Goal: Task Accomplishment & Management: Manage account settings

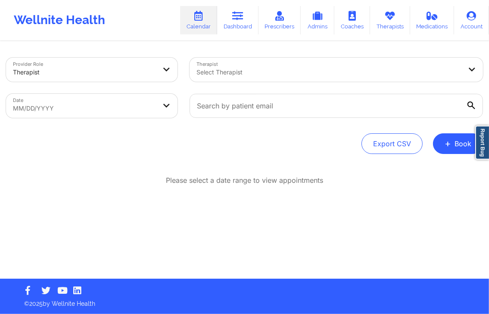
select select "2025-7"
select select "2025-8"
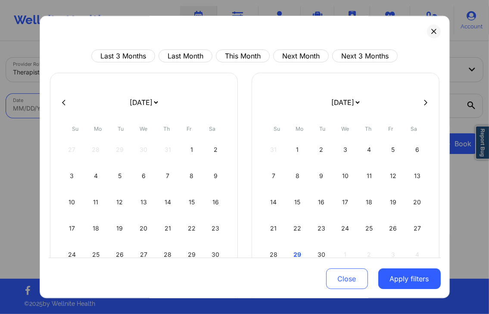
click at [105, 106] on body "Wellnite Health Calendar Dashboard Prescribers Admins Coaches Therapists Medica…" at bounding box center [244, 157] width 489 height 314
click at [248, 62] on button "This Month" at bounding box center [243, 56] width 54 height 13
select select "2025-8"
select select "2025-9"
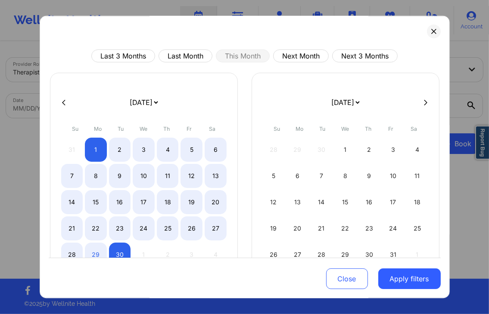
click at [415, 291] on div "Close Apply filters" at bounding box center [245, 278] width 392 height 40
click at [405, 283] on button "Apply filters" at bounding box center [409, 279] width 62 height 21
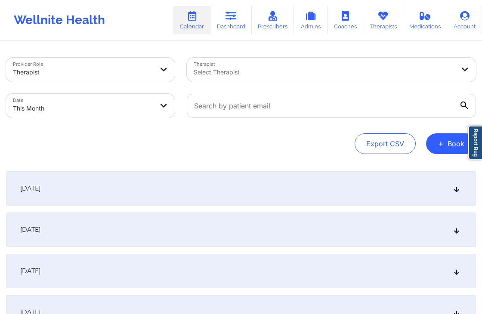
click at [253, 181] on div "[DATE]" at bounding box center [241, 188] width 470 height 34
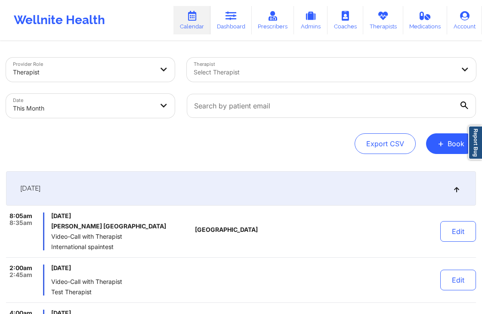
click at [233, 181] on div "[DATE]" at bounding box center [241, 188] width 470 height 34
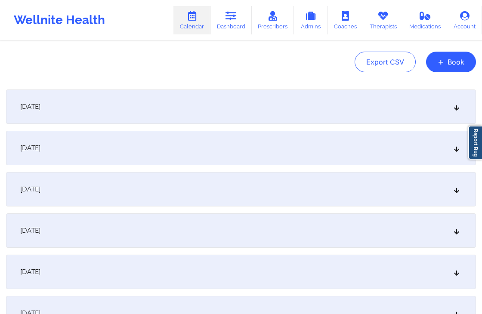
scroll to position [84, 0]
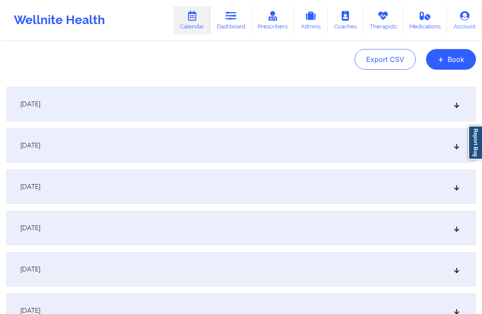
click at [271, 150] on div "[DATE]" at bounding box center [241, 145] width 470 height 34
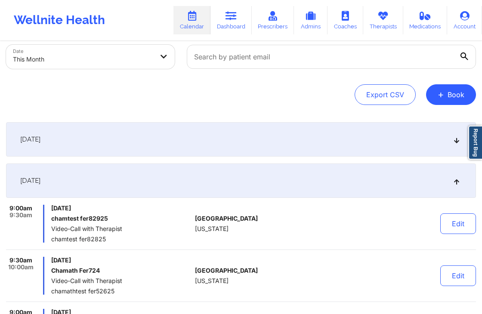
scroll to position [0, 0]
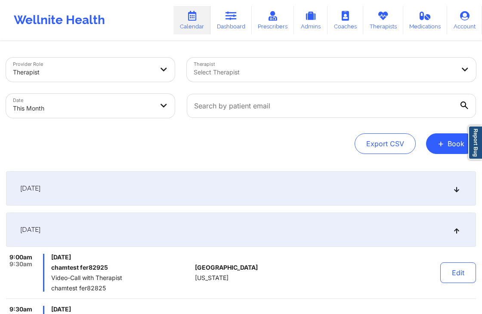
click at [314, 145] on div "Export CSV + Book" at bounding box center [241, 143] width 470 height 21
click at [335, 142] on div "Export CSV + Book" at bounding box center [241, 143] width 470 height 21
click at [421, 140] on div "Export CSV + Book" at bounding box center [241, 143] width 470 height 21
click at [348, 140] on div "Export CSV + Book" at bounding box center [241, 143] width 470 height 21
click at [419, 141] on div "Export CSV + Book" at bounding box center [241, 143] width 470 height 21
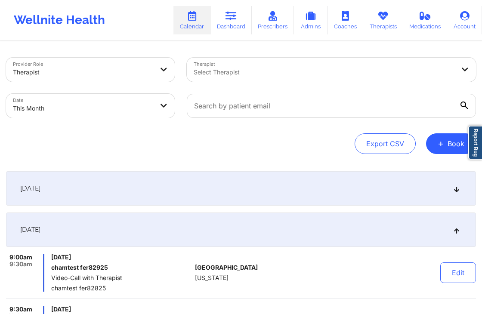
click at [420, 142] on div "Export CSV + Book" at bounding box center [241, 143] width 470 height 21
click at [419, 142] on div "Export CSV + Book" at bounding box center [241, 143] width 470 height 21
click at [346, 143] on div "Export CSV + Book" at bounding box center [241, 143] width 470 height 21
click at [420, 141] on div "Export CSV + Book" at bounding box center [241, 143] width 470 height 21
click at [420, 143] on div "Export CSV + Book" at bounding box center [241, 143] width 470 height 21
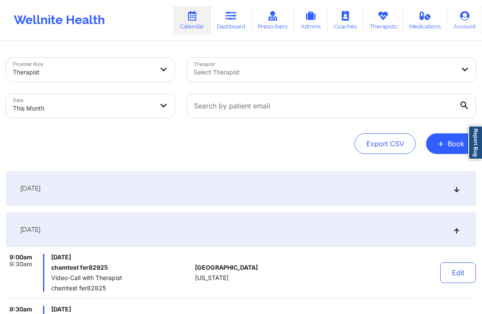
click at [338, 139] on div "Export CSV + Book" at bounding box center [241, 143] width 470 height 21
click at [334, 223] on div "[DATE]" at bounding box center [241, 230] width 470 height 34
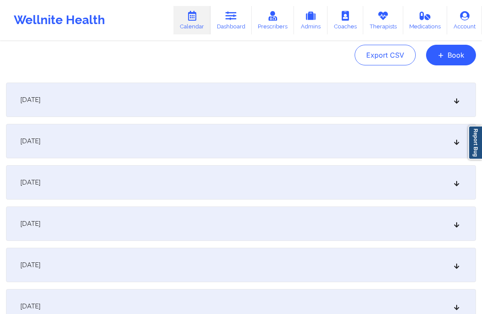
scroll to position [91, 0]
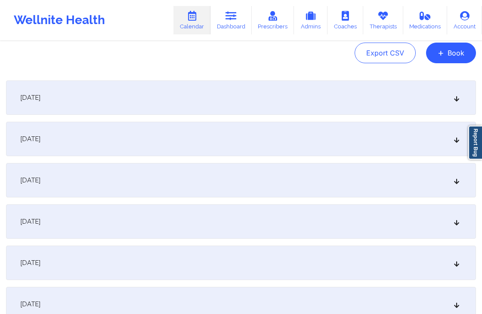
click at [353, 180] on div "[DATE]" at bounding box center [241, 180] width 470 height 34
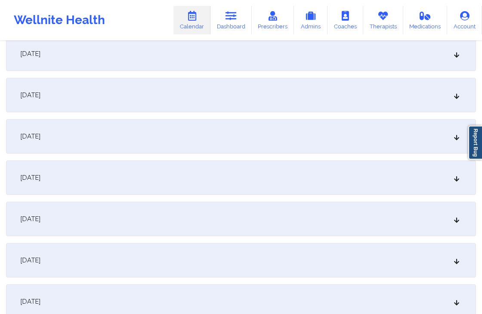
scroll to position [2239, 0]
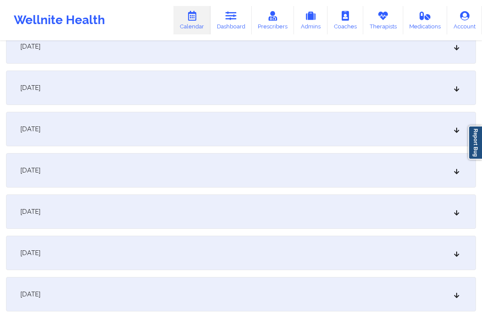
click at [409, 119] on div "[DATE]" at bounding box center [241, 129] width 470 height 34
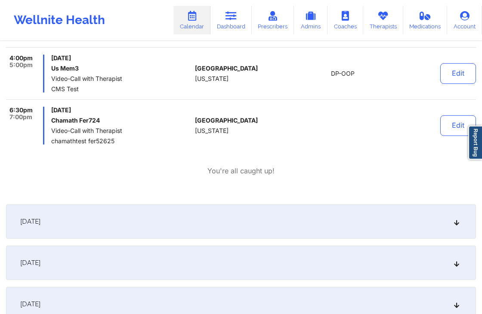
scroll to position [4414, 0]
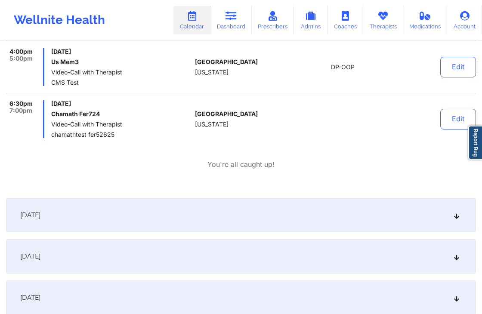
click at [309, 200] on div "[DATE]" at bounding box center [241, 215] width 470 height 34
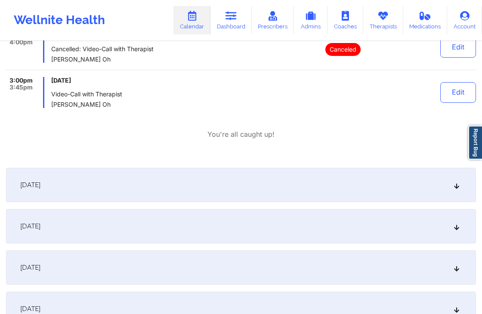
scroll to position [6003, 0]
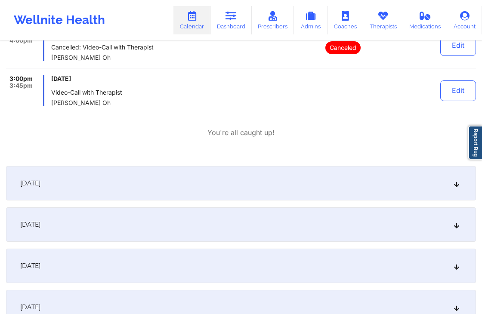
click at [313, 208] on div "[DATE]" at bounding box center [241, 225] width 470 height 34
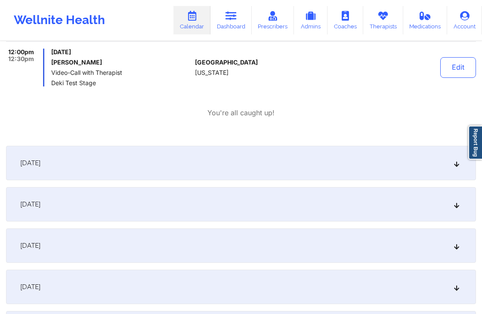
scroll to position [7300, 0]
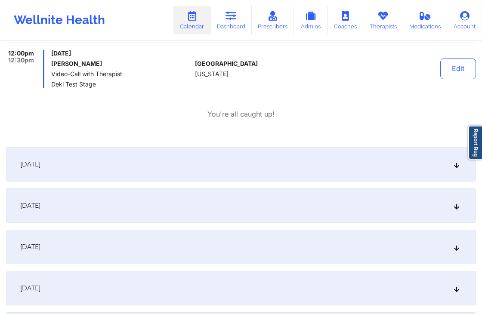
click at [303, 192] on div "[DATE]" at bounding box center [241, 206] width 470 height 34
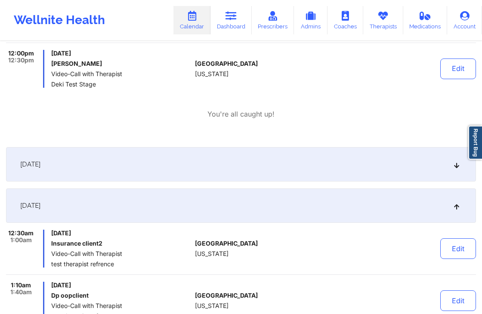
click at [292, 109] on div "You're all caught up!" at bounding box center [241, 114] width 470 height 10
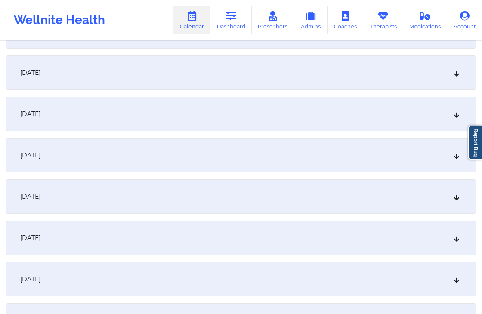
scroll to position [9039, 0]
click at [273, 179] on div "[DATE]" at bounding box center [241, 196] width 470 height 34
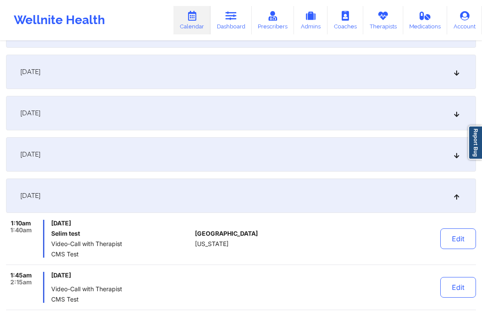
click at [271, 220] on div "[GEOGRAPHIC_DATA] [US_STATE]" at bounding box center [239, 239] width 89 height 38
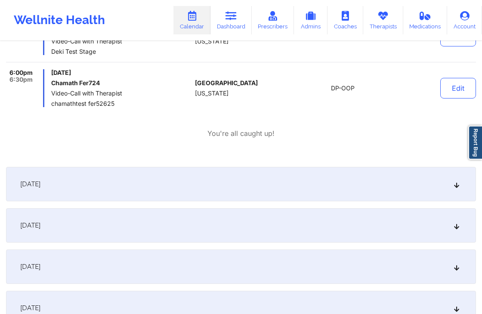
scroll to position [10696, 0]
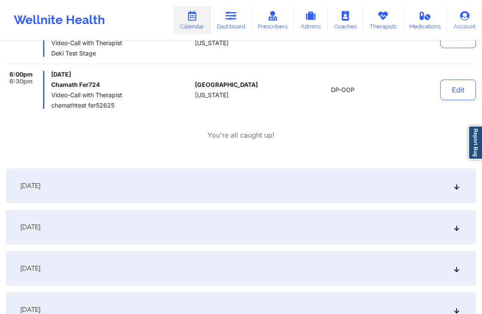
click at [294, 210] on div "[DATE]" at bounding box center [241, 227] width 470 height 34
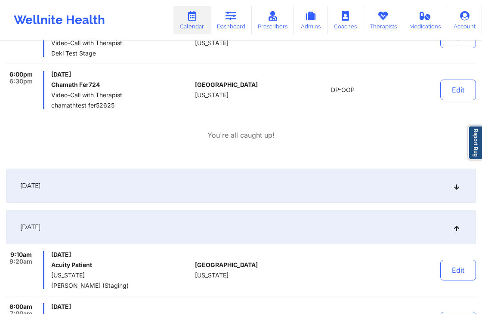
click at [260, 130] on p "You're all caught up!" at bounding box center [241, 135] width 67 height 10
click at [279, 130] on div "You're all caught up!" at bounding box center [241, 135] width 470 height 10
click at [269, 130] on p "You're all caught up!" at bounding box center [241, 135] width 67 height 10
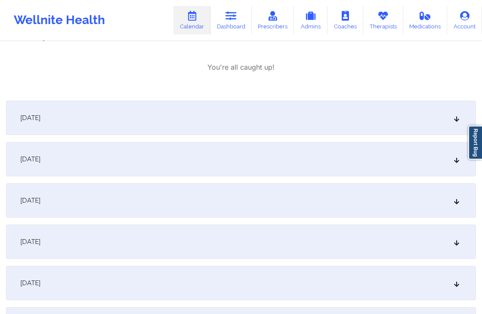
scroll to position [11915, 0]
click at [317, 183] on div "[DATE]" at bounding box center [241, 200] width 470 height 34
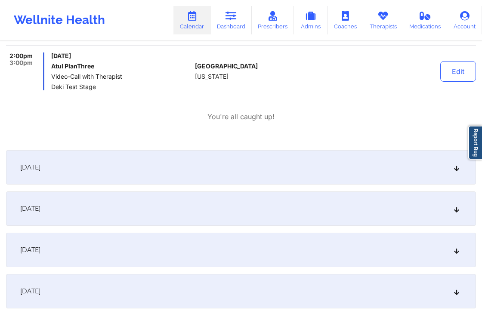
scroll to position [13374, 0]
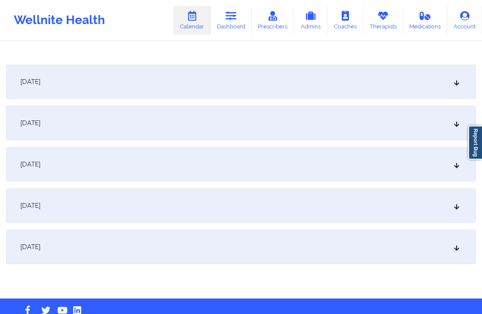
click at [272, 147] on div "[DATE]" at bounding box center [241, 164] width 470 height 34
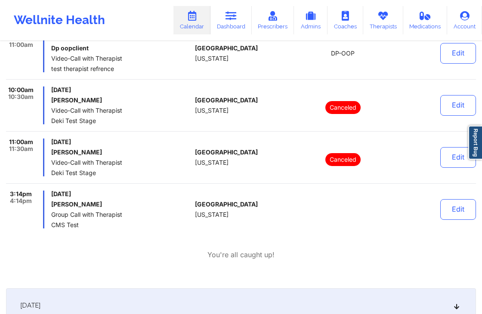
scroll to position [13882, 0]
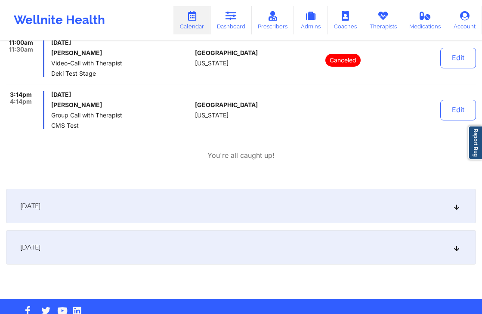
click at [299, 230] on div "[DATE]" at bounding box center [241, 247] width 470 height 34
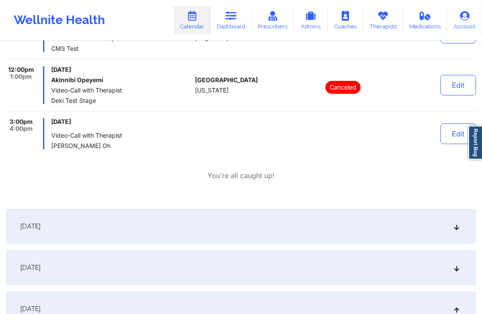
scroll to position [11801, 0]
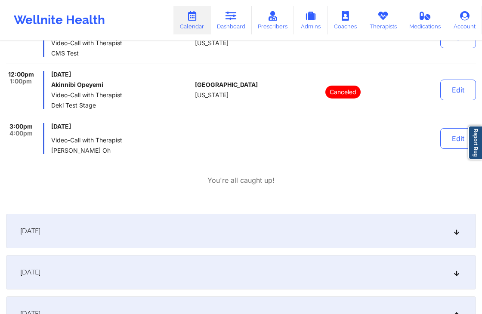
click at [288, 304] on div "[DATE]" at bounding box center [241, 314] width 470 height 34
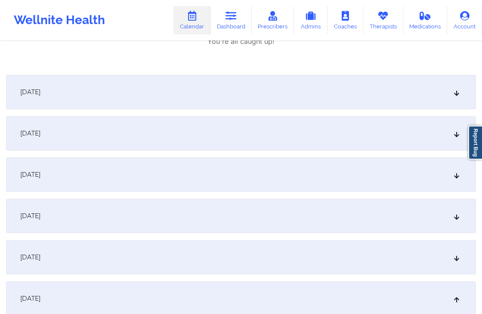
scroll to position [11943, 0]
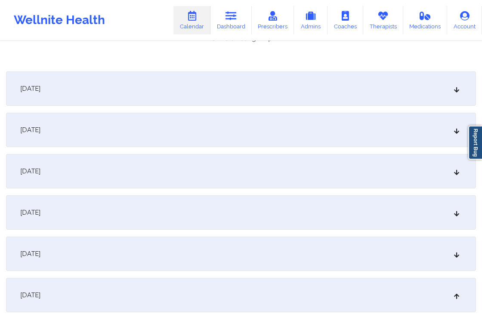
click at [340, 154] on div "[DATE]" at bounding box center [241, 171] width 470 height 34
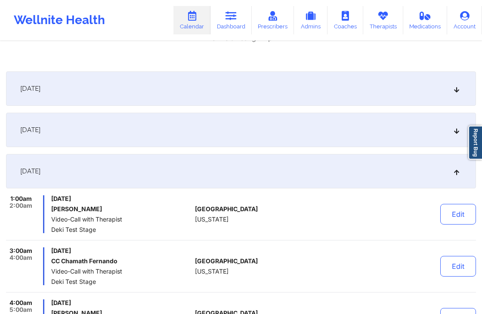
click at [340, 154] on div "[DATE]" at bounding box center [241, 171] width 470 height 34
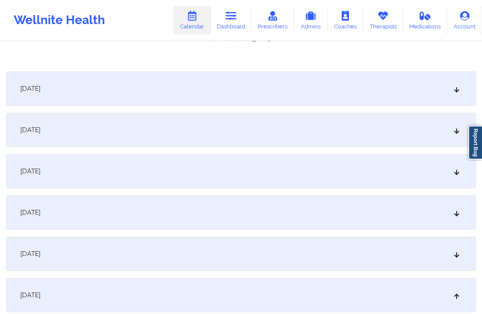
click at [340, 154] on div "[DATE]" at bounding box center [241, 171] width 470 height 34
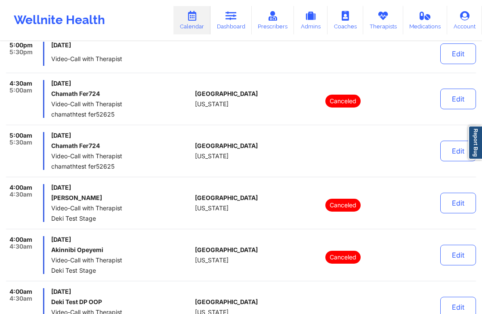
scroll to position [0, 0]
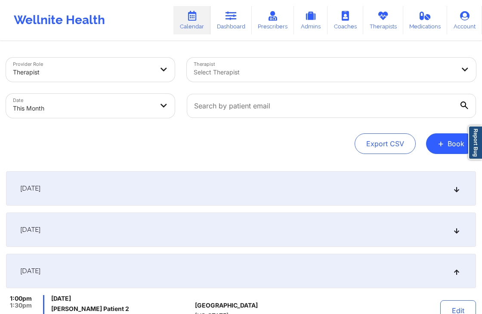
click at [305, 134] on div "Export CSV + Book" at bounding box center [241, 143] width 470 height 21
click at [326, 127] on div "Provider Role Therapist Therapist Select Therapist Date This Month Export CSV +…" at bounding box center [241, 106] width 470 height 96
click at [321, 268] on div "[DATE]" at bounding box center [241, 271] width 470 height 34
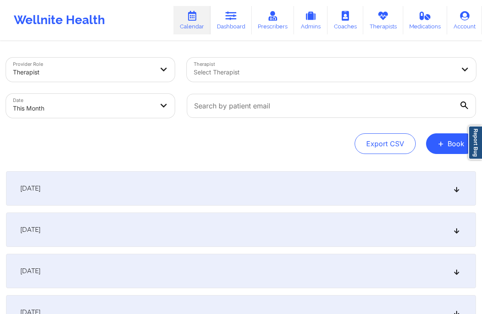
click at [254, 189] on div "[DATE]" at bounding box center [241, 188] width 470 height 34
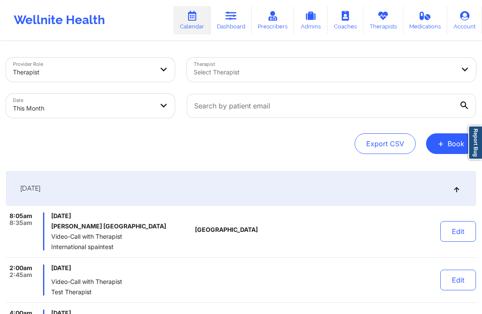
click at [272, 147] on div "Export CSV + Book" at bounding box center [241, 143] width 470 height 21
